Goal: Information Seeking & Learning: Check status

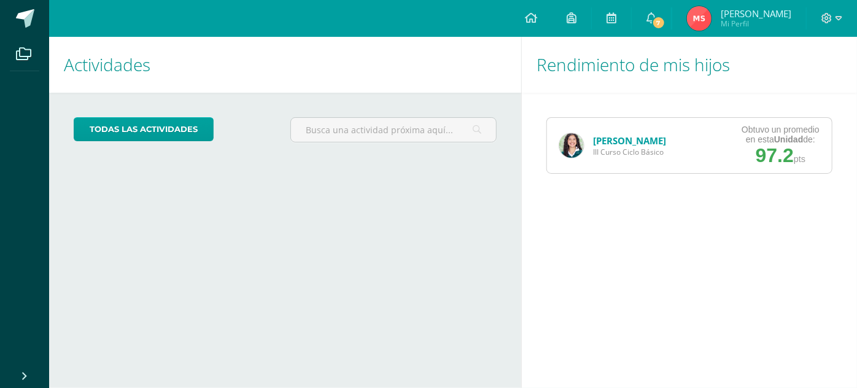
click at [634, 134] on link "[PERSON_NAME]" at bounding box center [629, 140] width 73 height 12
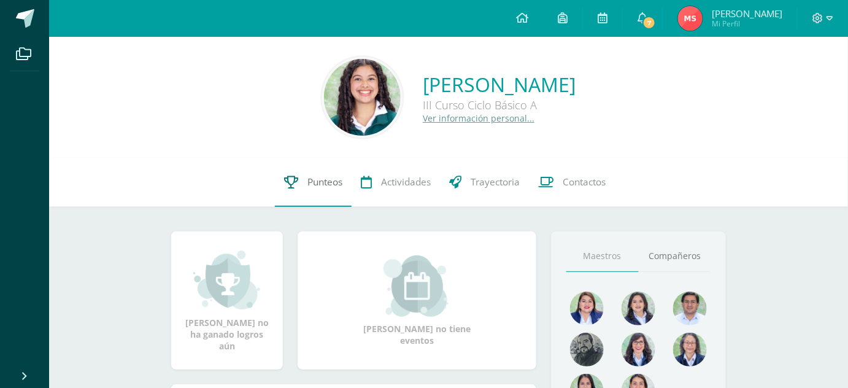
click at [308, 183] on span "Punteos" at bounding box center [325, 182] width 35 height 13
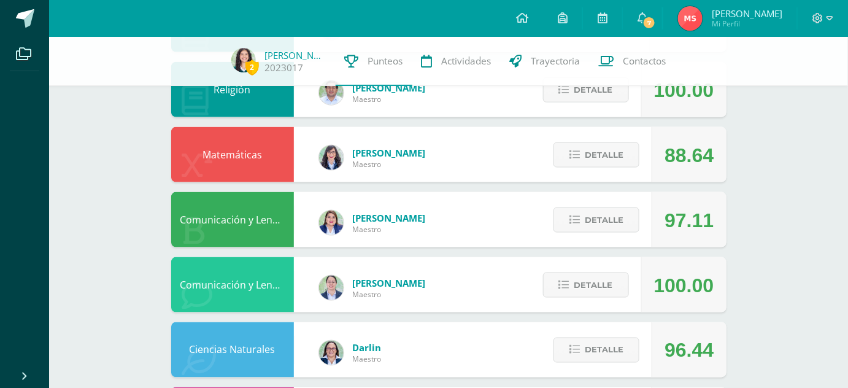
scroll to position [459, 0]
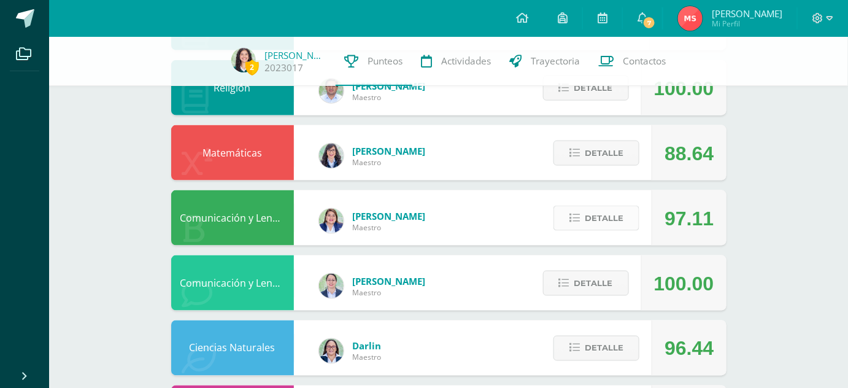
click at [604, 211] on span "Detalle" at bounding box center [604, 218] width 39 height 23
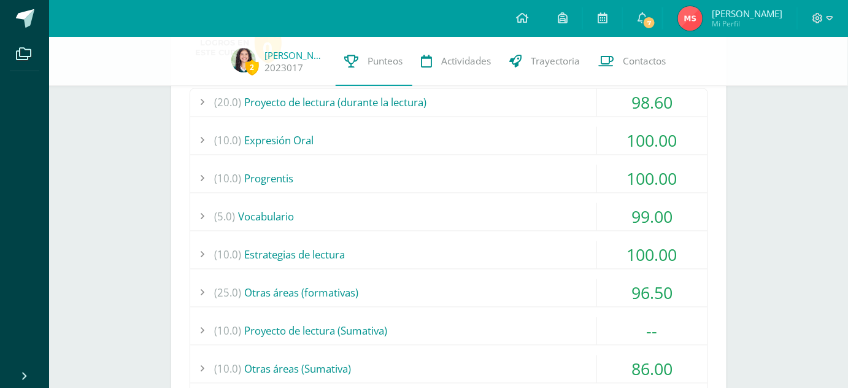
scroll to position [688, 0]
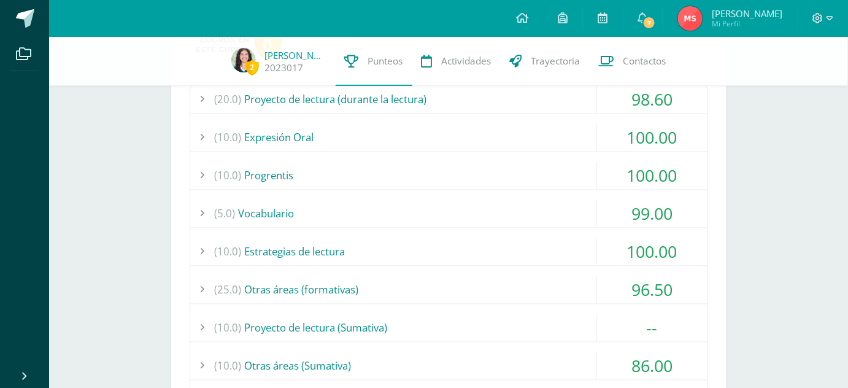
click at [545, 209] on div "(5.0) Vocabulario" at bounding box center [449, 214] width 518 height 28
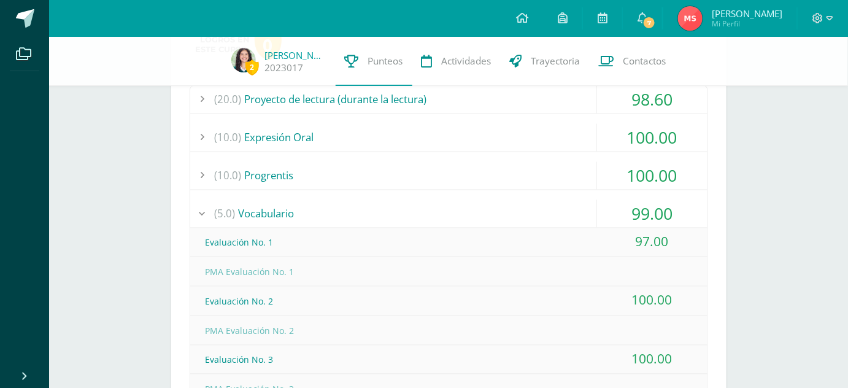
click at [545, 209] on div "(5.0) Vocabulario" at bounding box center [449, 214] width 518 height 28
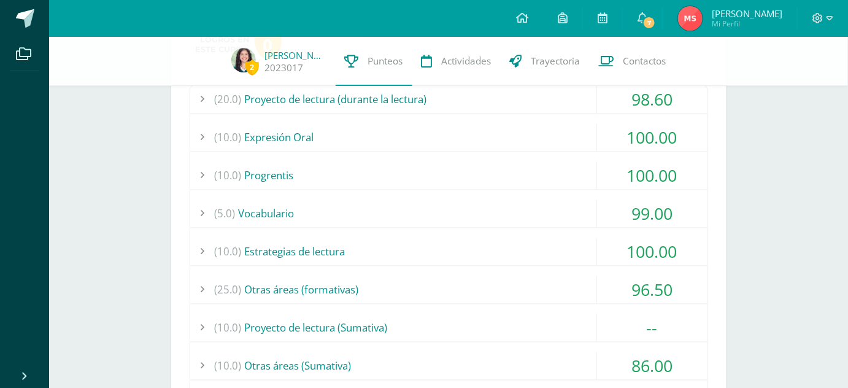
click at [514, 242] on div "(10.0) Estrategias de lectura" at bounding box center [449, 252] width 518 height 28
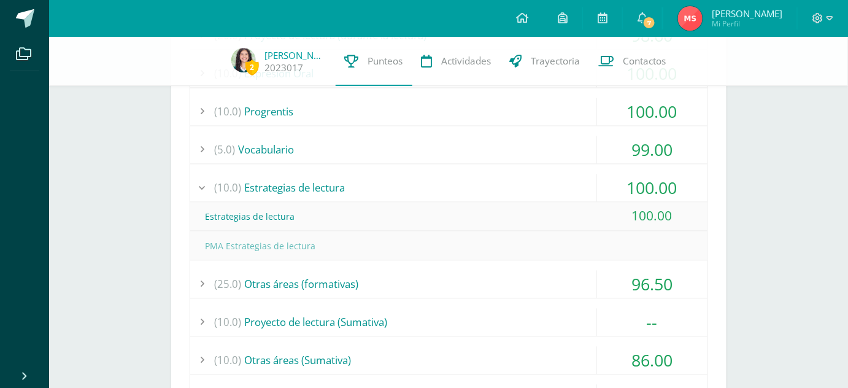
scroll to position [759, 0]
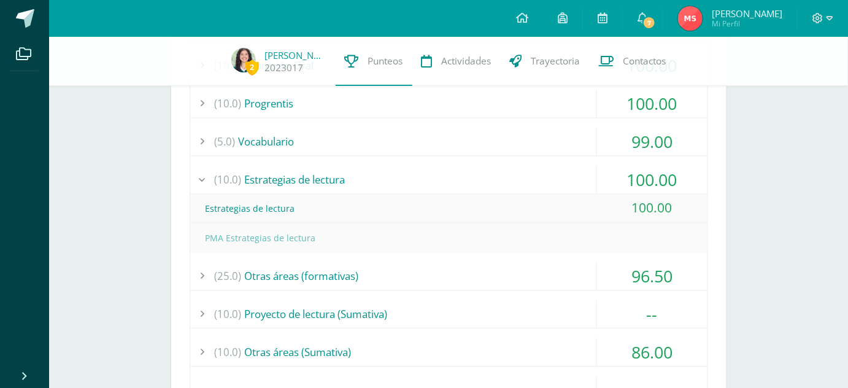
click at [456, 268] on div "(25.0) Otras áreas (formativas)" at bounding box center [449, 277] width 518 height 28
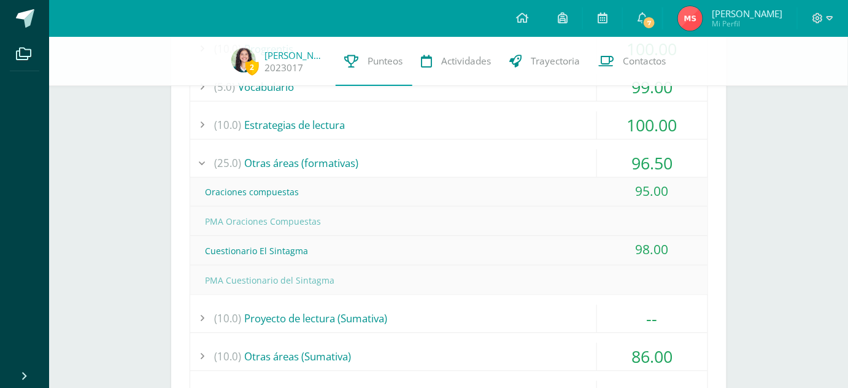
scroll to position [815, 0]
click at [417, 344] on div "(10.0) Otras áreas (Sumativa)" at bounding box center [449, 356] width 518 height 28
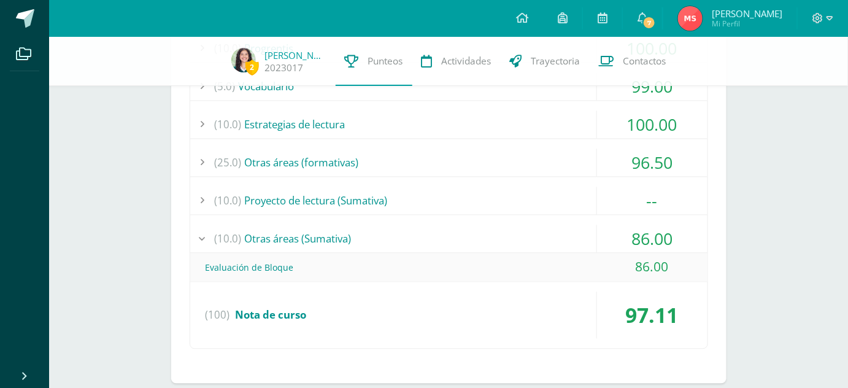
click at [381, 229] on div "(10.0) Otras áreas (Sumativa)" at bounding box center [449, 239] width 518 height 28
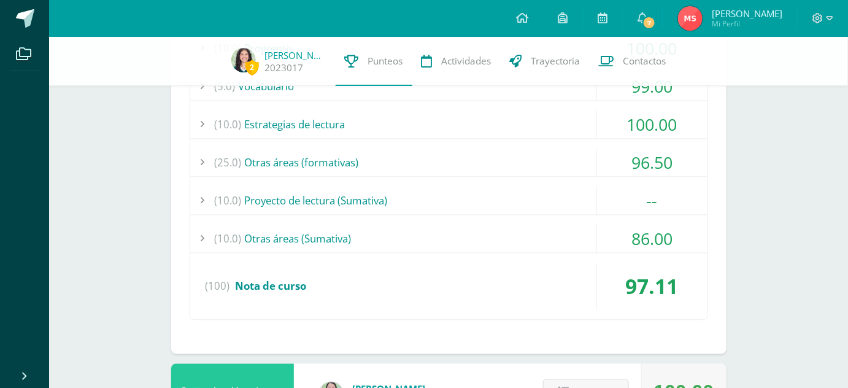
click at [381, 229] on div "(10.0) Otras áreas (Sumativa)" at bounding box center [449, 239] width 518 height 28
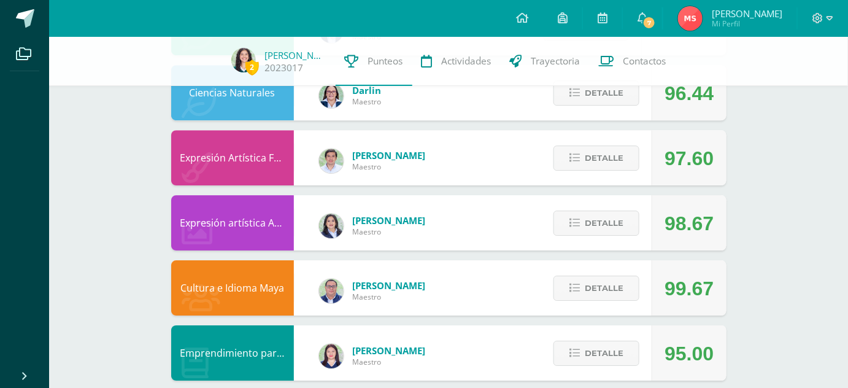
scroll to position [1209, 0]
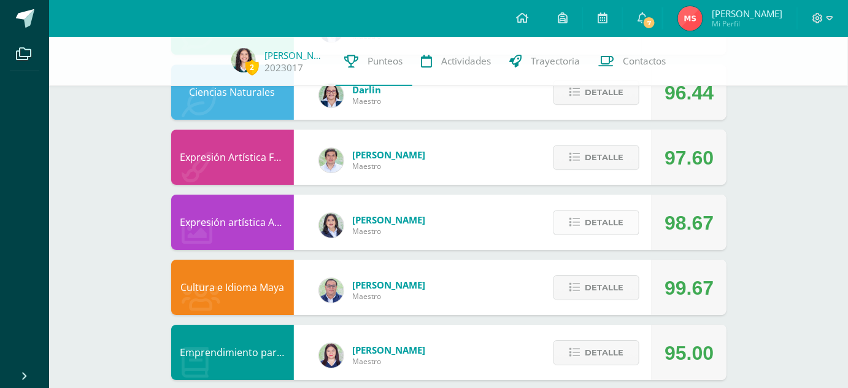
click at [574, 227] on button "Detalle" at bounding box center [597, 222] width 86 height 25
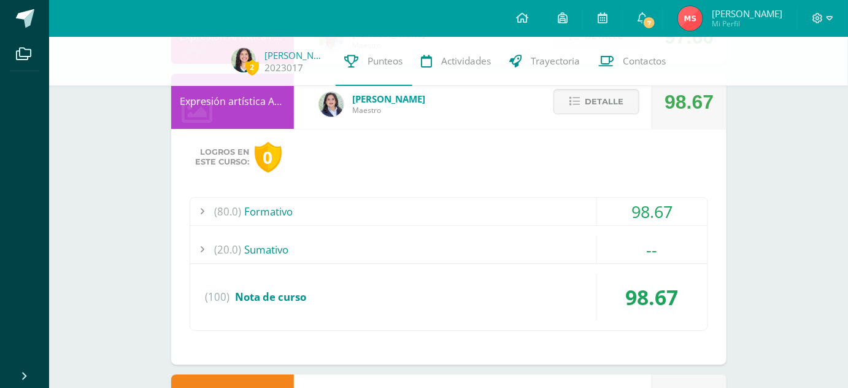
scroll to position [1330, 0]
click at [584, 107] on button "Detalle" at bounding box center [597, 100] width 86 height 25
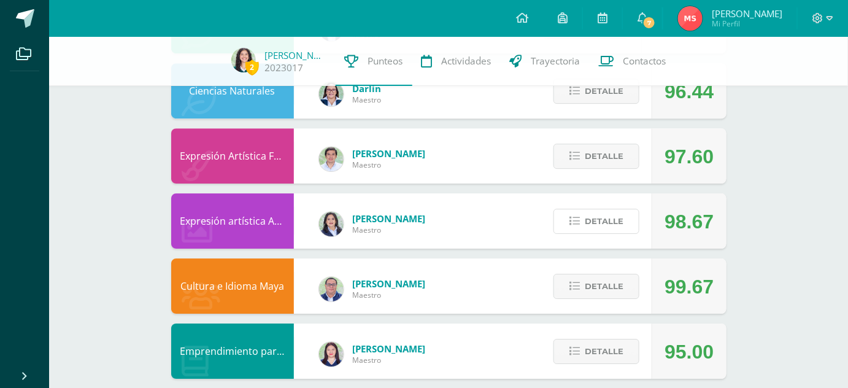
scroll to position [1209, 0]
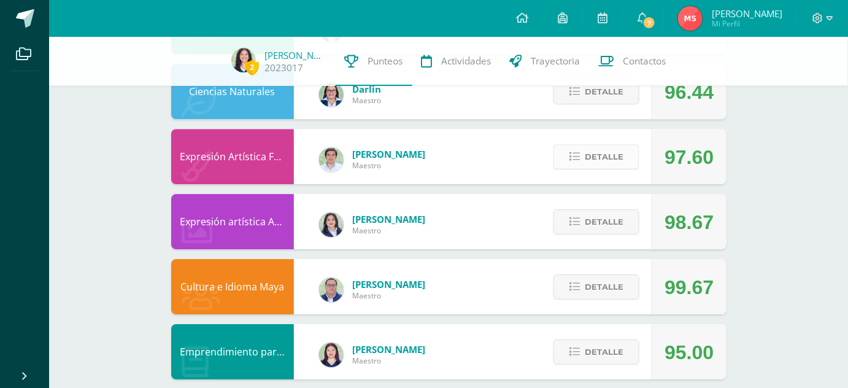
click at [583, 153] on button "Detalle" at bounding box center [597, 156] width 86 height 25
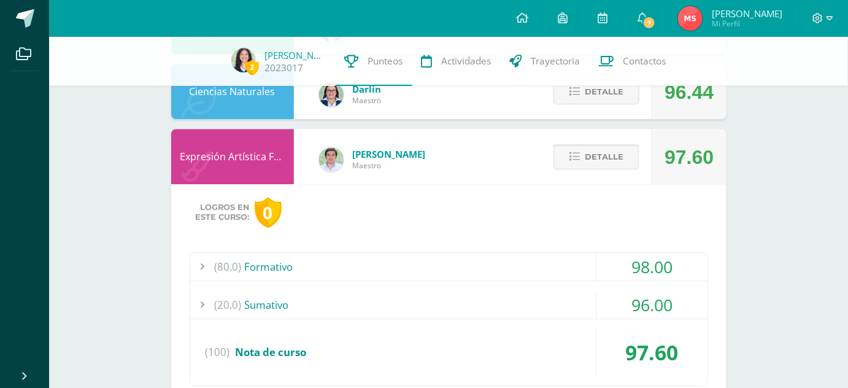
click at [583, 153] on button "Detalle" at bounding box center [597, 156] width 86 height 25
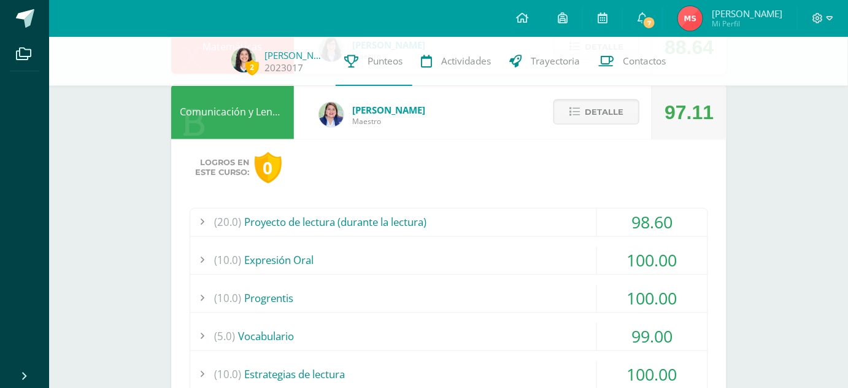
scroll to position [563, 0]
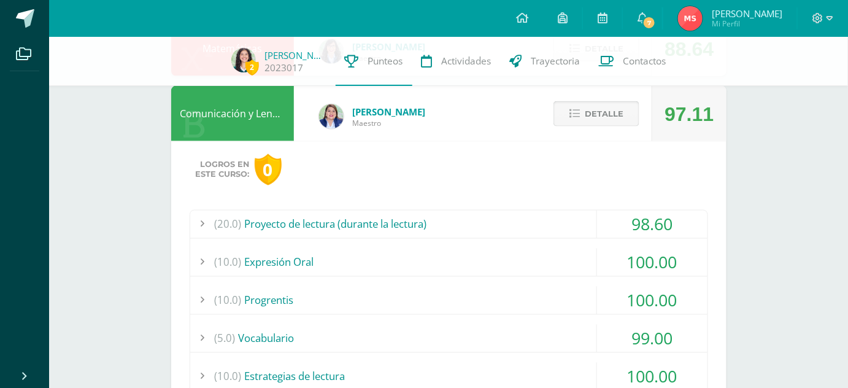
click at [581, 123] on button "Detalle" at bounding box center [597, 113] width 86 height 25
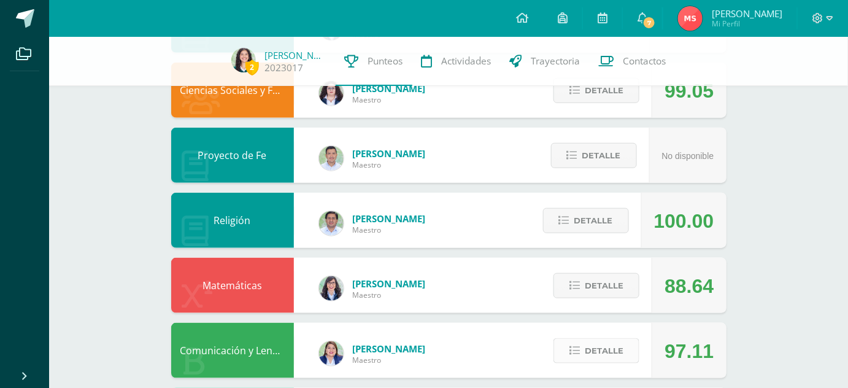
scroll to position [327, 0]
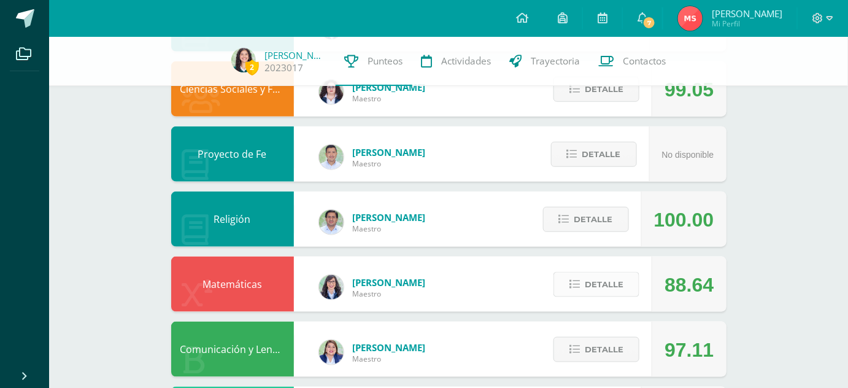
click at [589, 286] on span "Detalle" at bounding box center [604, 284] width 39 height 23
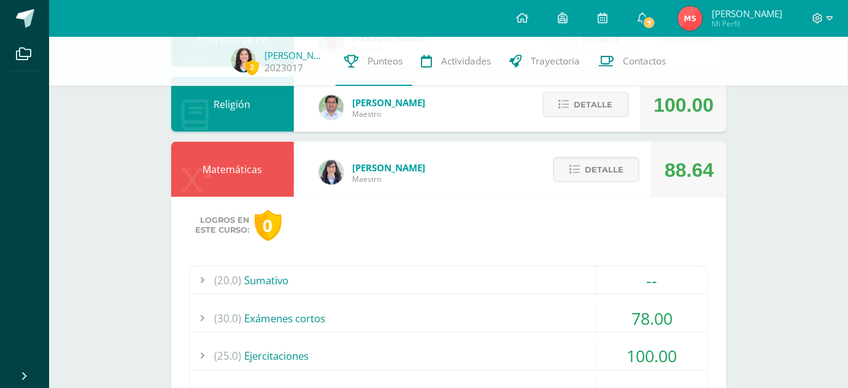
scroll to position [437, 0]
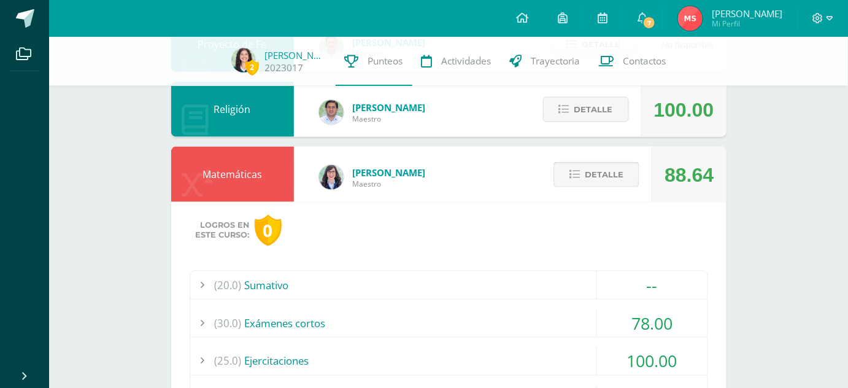
click at [568, 164] on button "Detalle" at bounding box center [597, 174] width 86 height 25
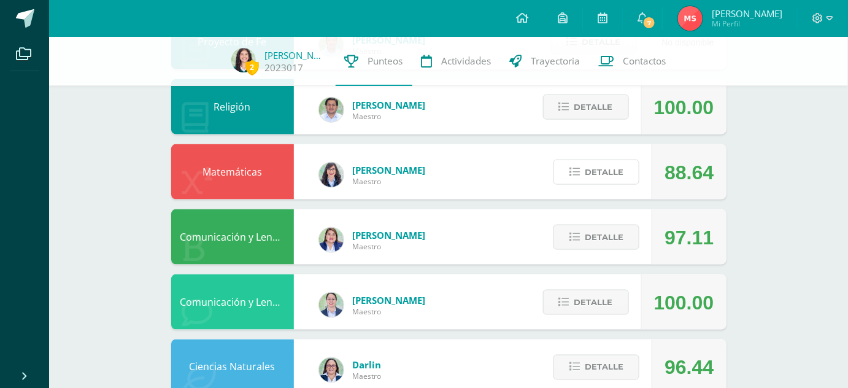
scroll to position [440, 0]
click at [558, 107] on button "Detalle" at bounding box center [586, 106] width 86 height 25
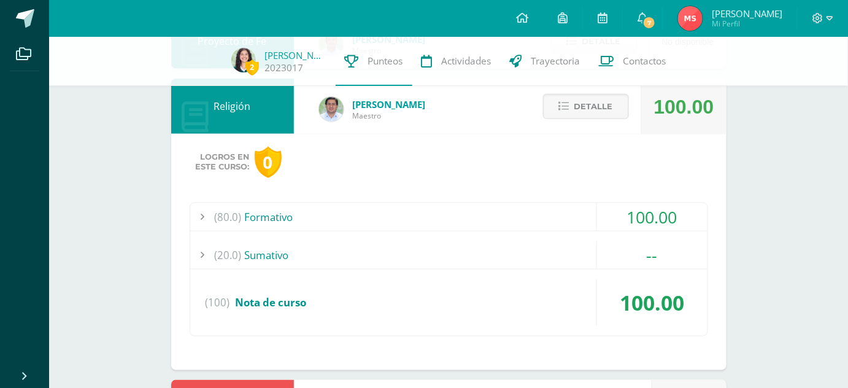
click at [468, 218] on div "(80.0) Formativo" at bounding box center [449, 217] width 518 height 28
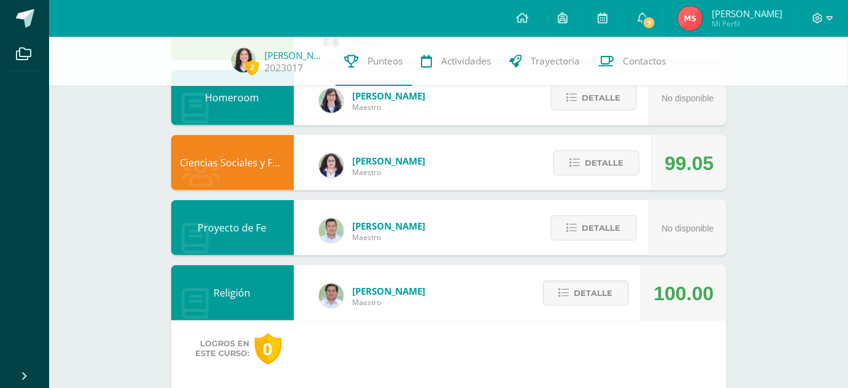
scroll to position [233, 0]
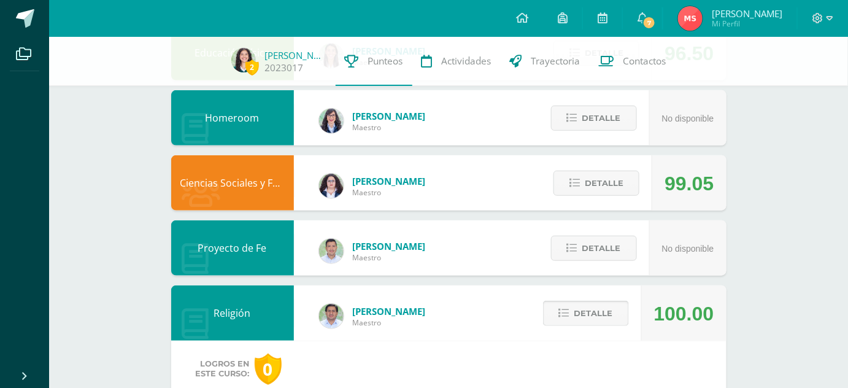
click at [567, 303] on button "Detalle" at bounding box center [586, 313] width 86 height 25
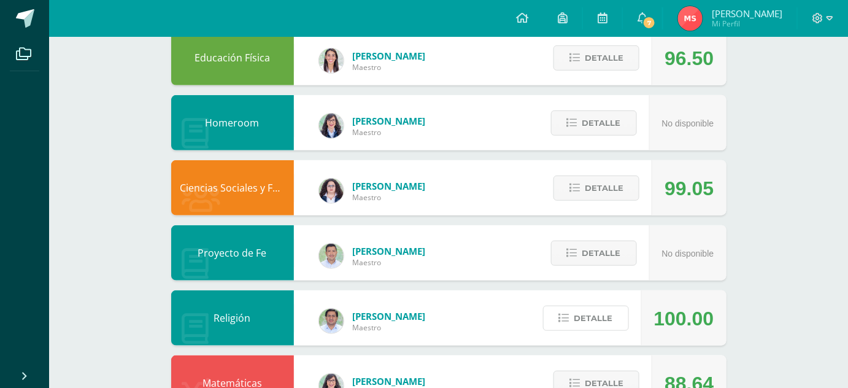
scroll to position [0, 0]
